Goal: Navigation & Orientation: Understand site structure

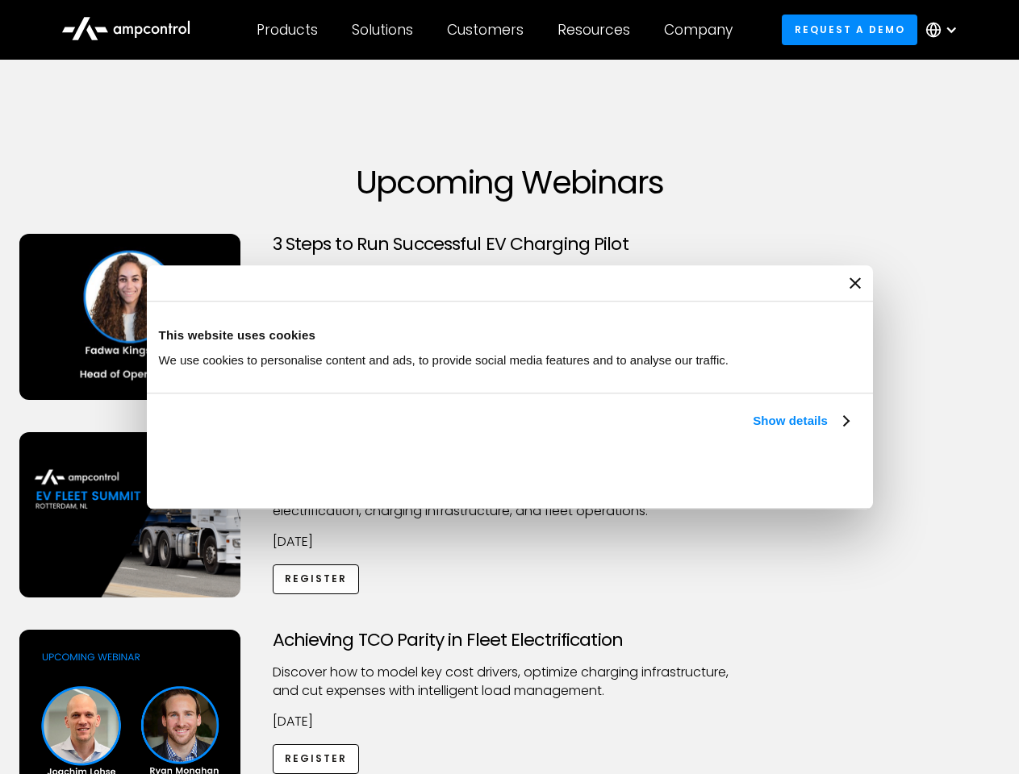
click at [753, 431] on link "Show details" at bounding box center [800, 420] width 95 height 19
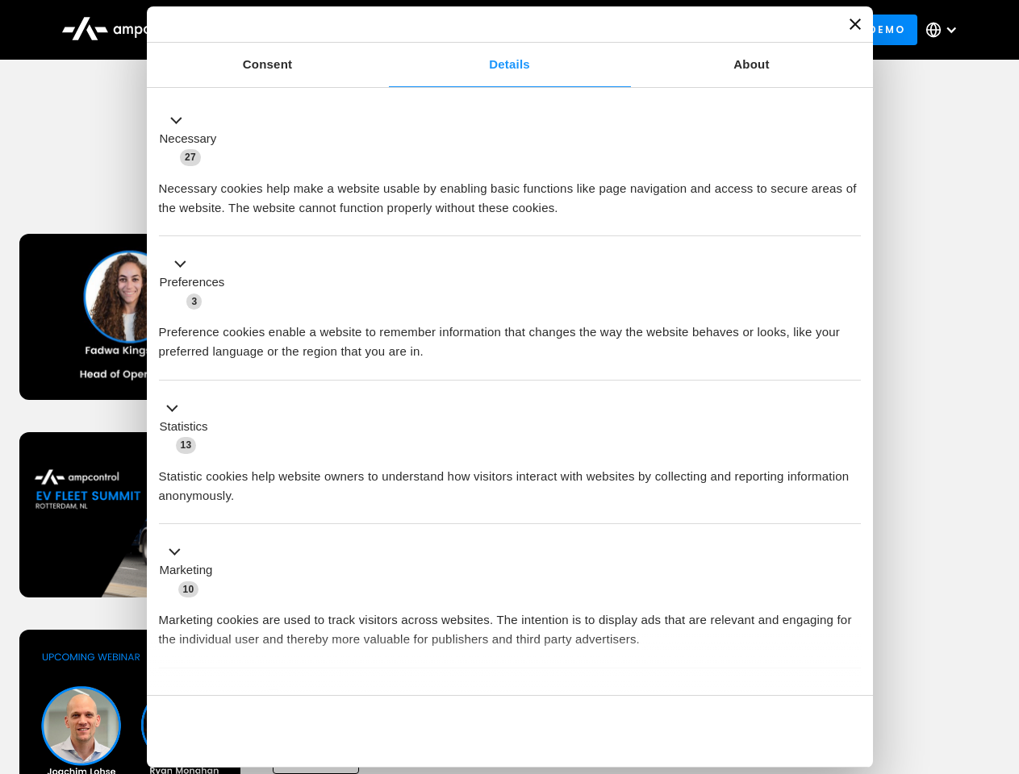
click at [850, 218] on div "Necessary cookies help make a website usable by enabling basic functions like p…" at bounding box center [510, 192] width 702 height 51
click at [1001, 650] on div "Achieving TCO Parity in Fleet Electrification Discover how to model key cost dr…" at bounding box center [509, 756] width 1013 height 253
click at [496, 30] on div "Customers" at bounding box center [485, 30] width 77 height 18
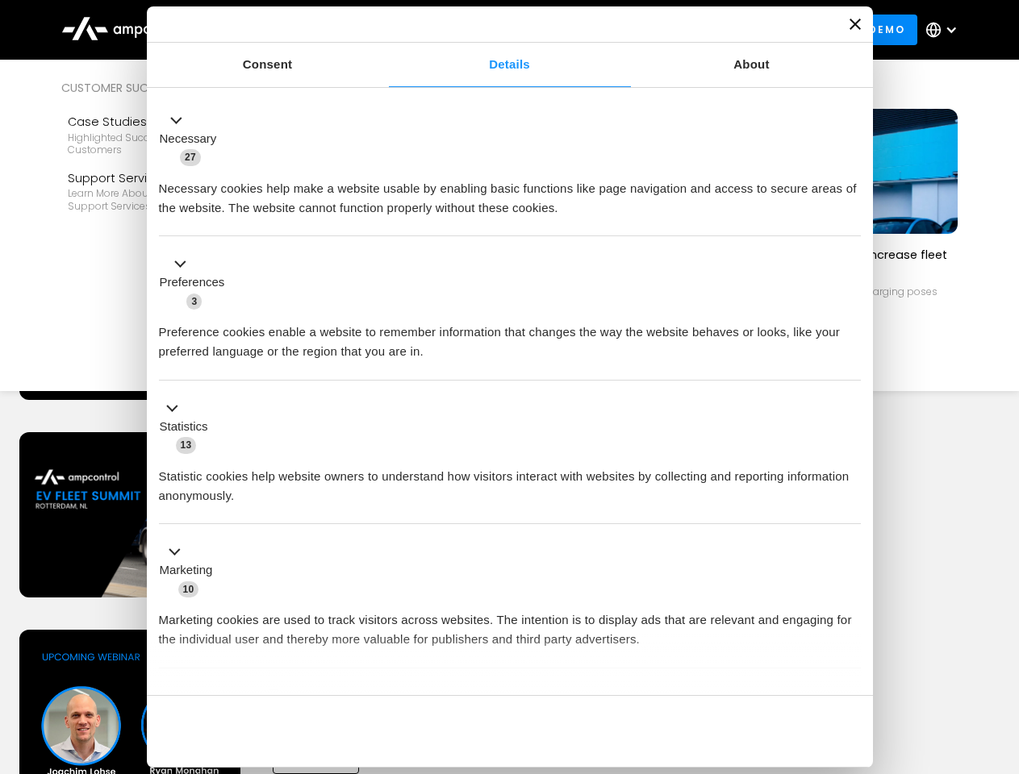
click at [286, 30] on div "Products" at bounding box center [287, 30] width 61 height 18
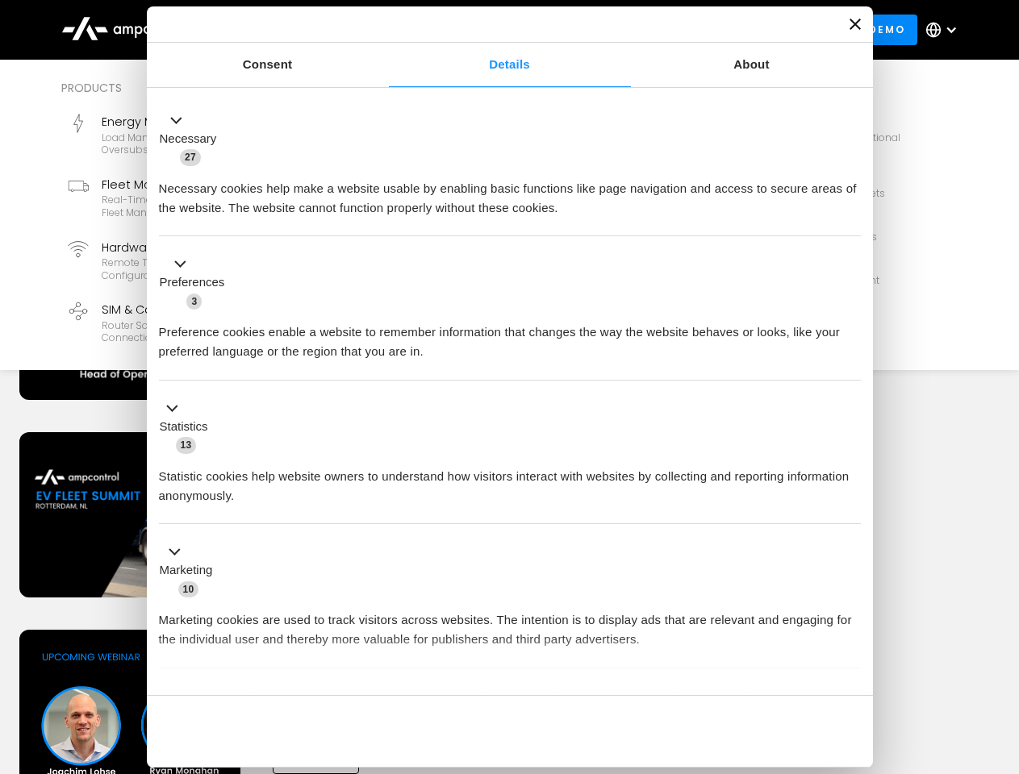
click at [383, 30] on div "Solutions" at bounding box center [382, 30] width 61 height 18
click at [488, 30] on div "Customers" at bounding box center [485, 30] width 77 height 18
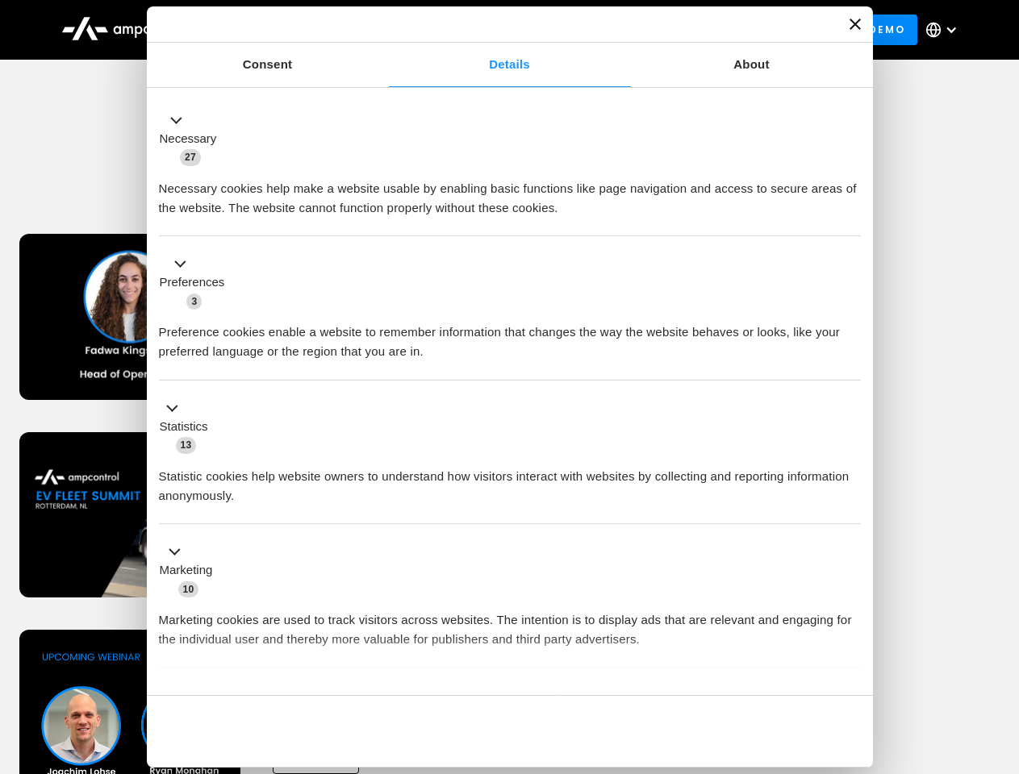
click at [597, 30] on div "Resources" at bounding box center [593, 30] width 73 height 18
click at [703, 30] on div "Company" at bounding box center [698, 30] width 69 height 18
click at [946, 30] on div at bounding box center [951, 29] width 13 height 13
